Goal: Task Accomplishment & Management: Use online tool/utility

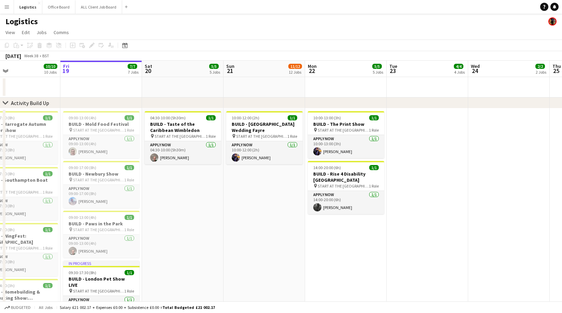
scroll to position [0, 260]
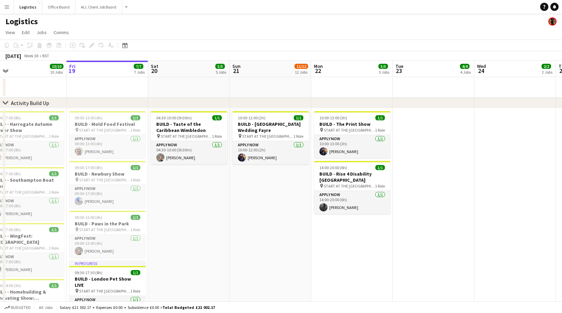
click at [6, 6] on app-icon "Menu" at bounding box center [6, 6] width 5 height 5
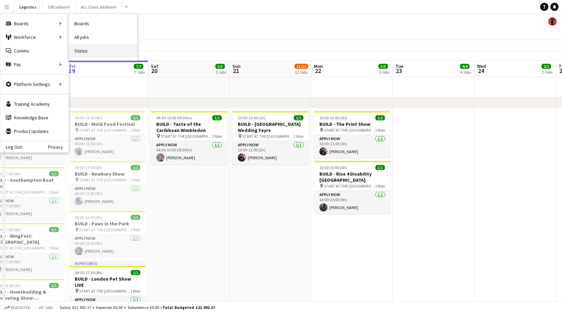
click at [88, 51] on link "Status" at bounding box center [103, 51] width 68 height 14
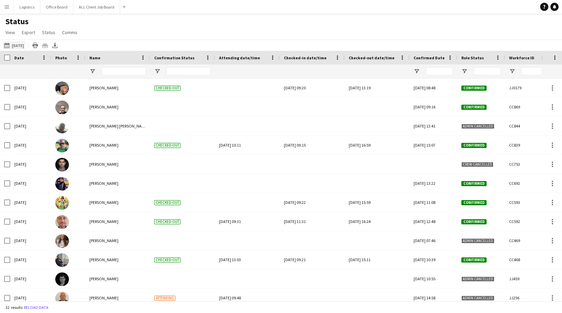
click at [19, 46] on button "[DATE] to [DATE] [DATE]" at bounding box center [14, 45] width 23 height 8
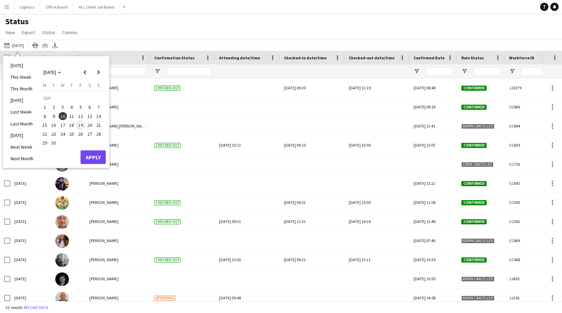
click at [17, 65] on li "[DATE]" at bounding box center [21, 66] width 31 height 12
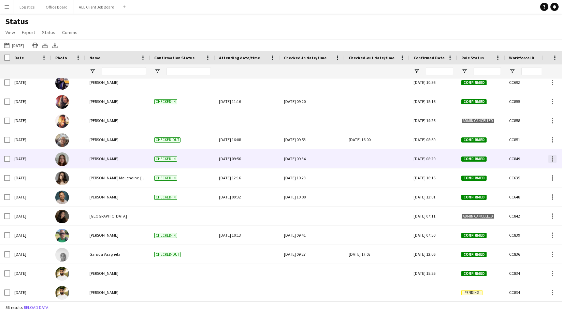
click at [553, 158] on div at bounding box center [552, 159] width 8 height 8
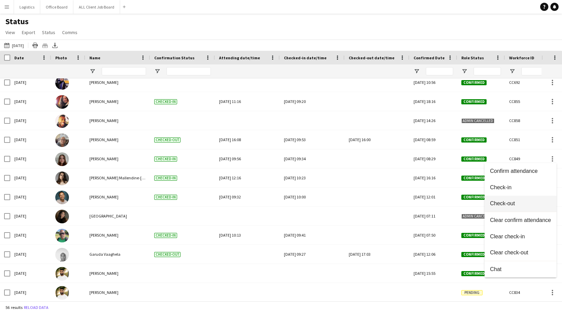
click at [505, 204] on span "Check-out" at bounding box center [520, 204] width 61 height 6
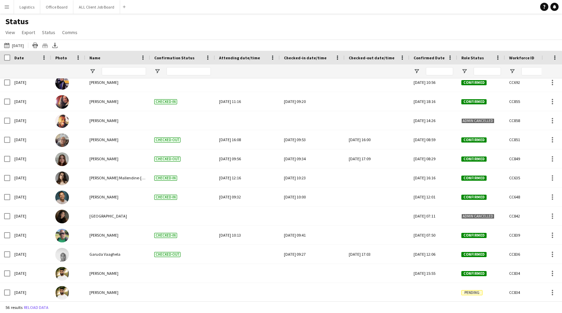
scroll to position [101, 0]
